Goal: Obtain resource: Obtain resource

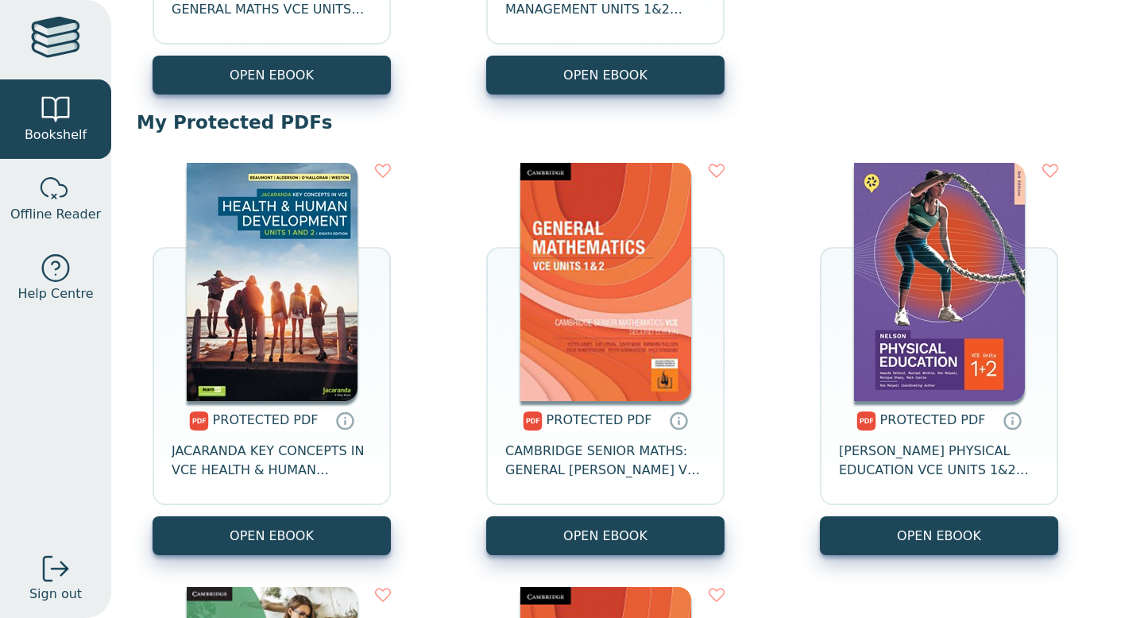
scroll to position [967, 0]
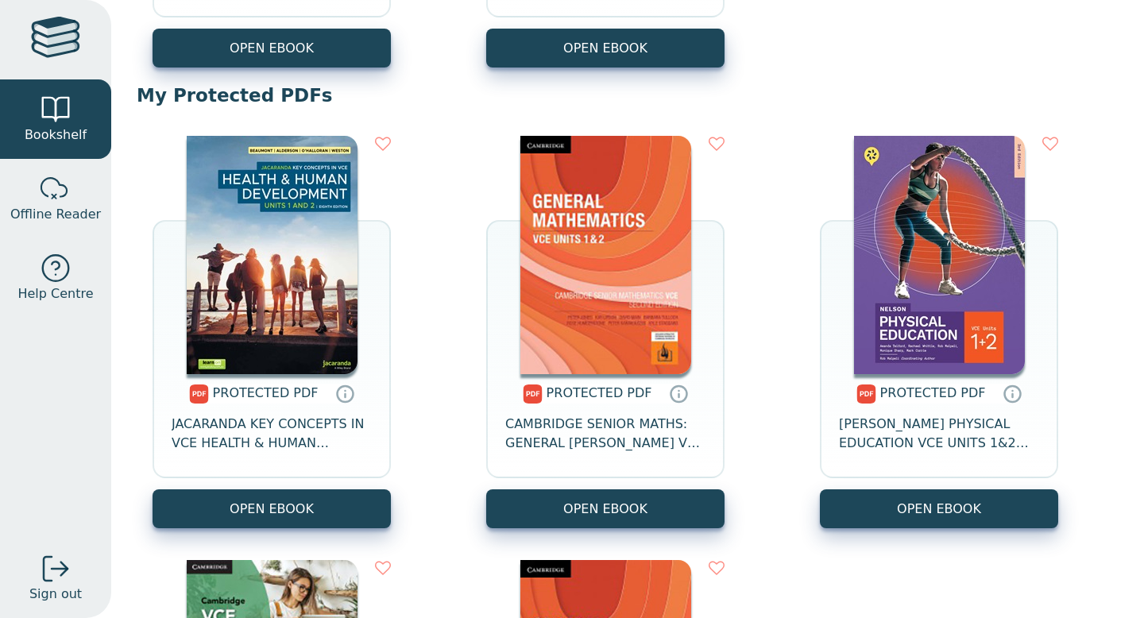
click at [288, 259] on img at bounding box center [272, 255] width 171 height 238
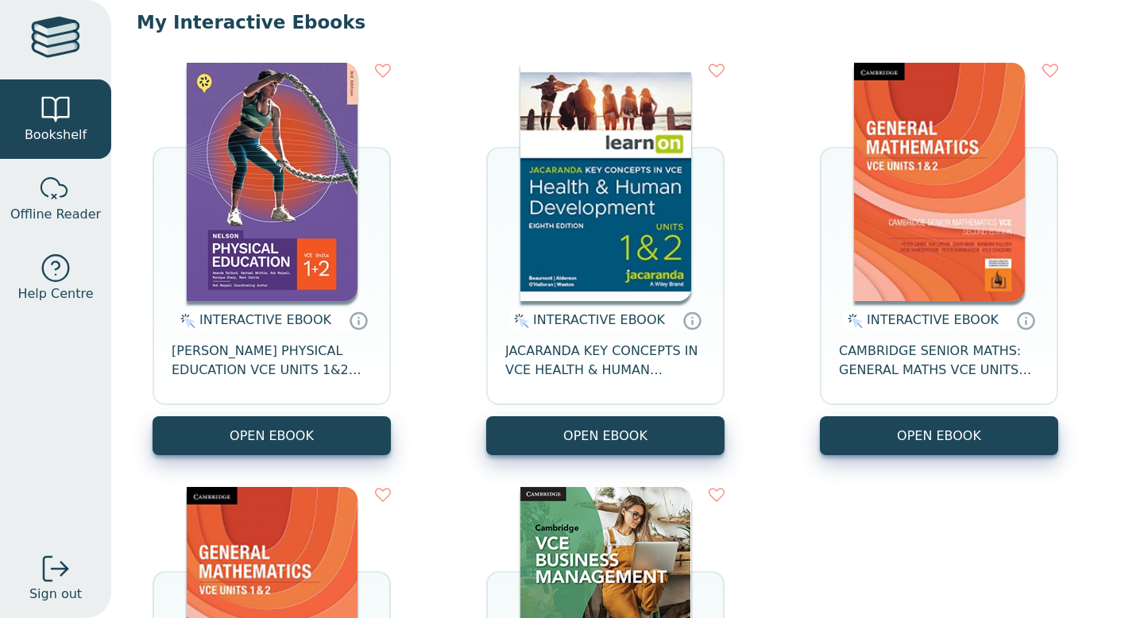
scroll to position [154, 0]
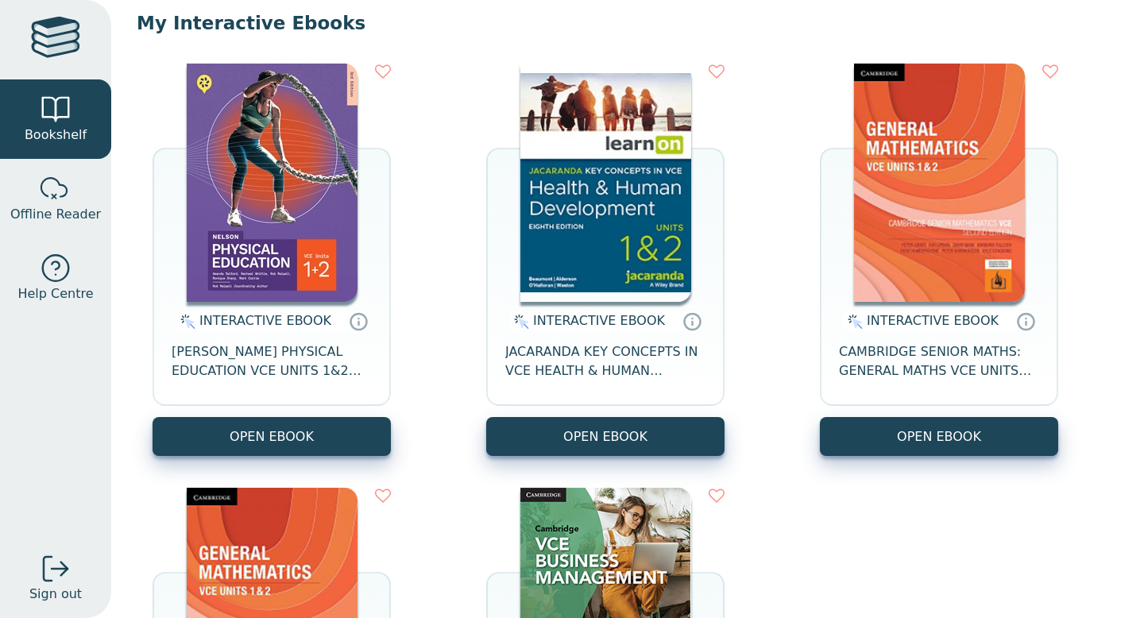
click at [577, 222] on img at bounding box center [605, 183] width 171 height 238
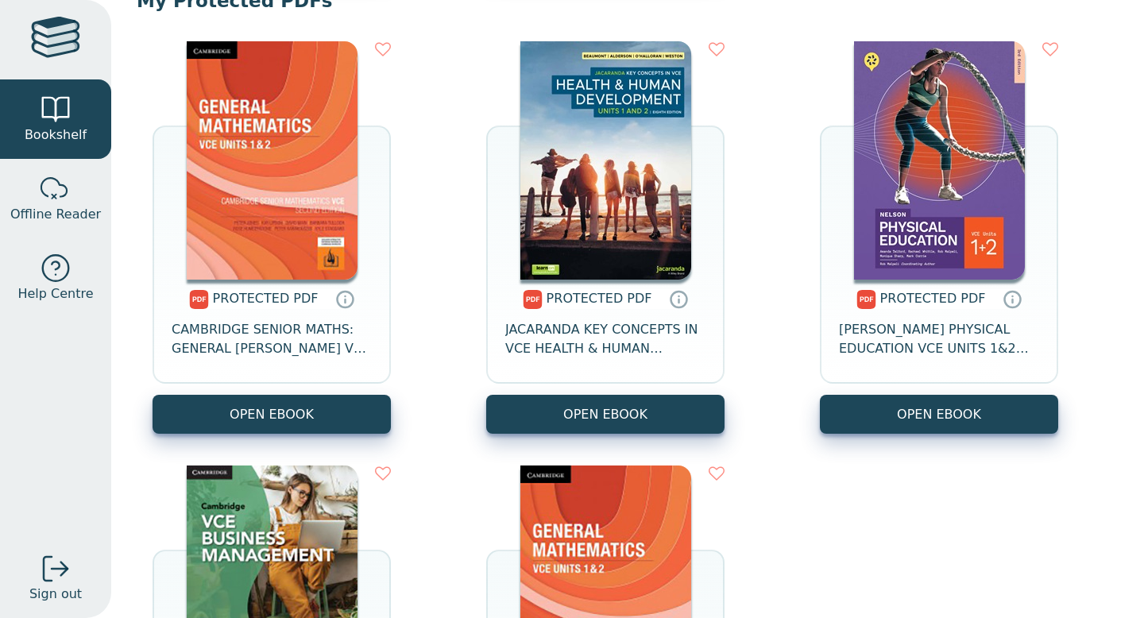
scroll to position [1089, 0]
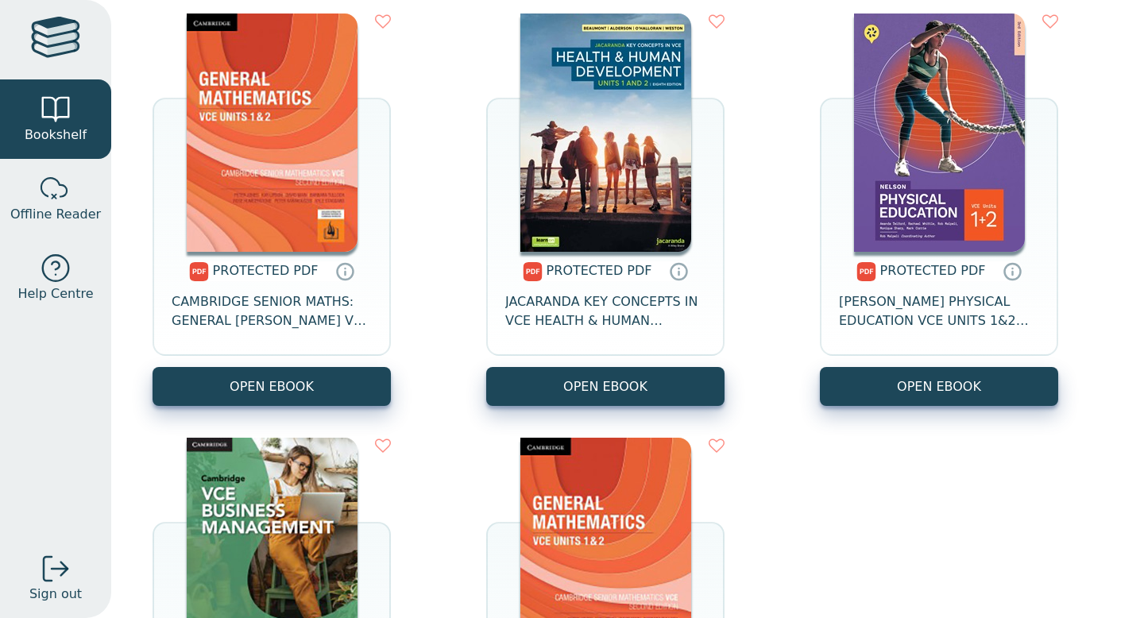
click at [635, 133] on img at bounding box center [605, 133] width 171 height 238
